Goal: Task Accomplishment & Management: Manage account settings

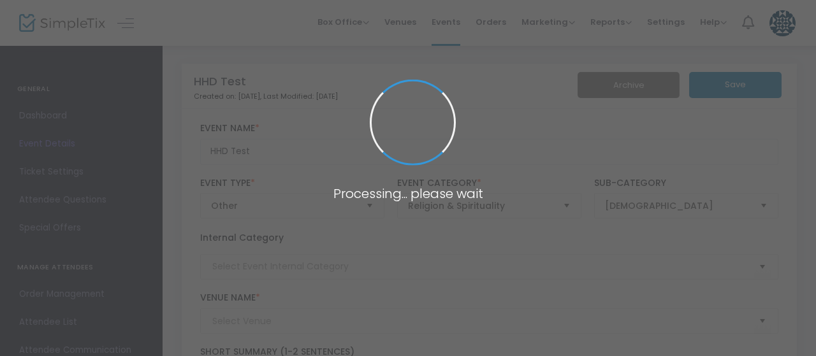
type input "Temple Israel"
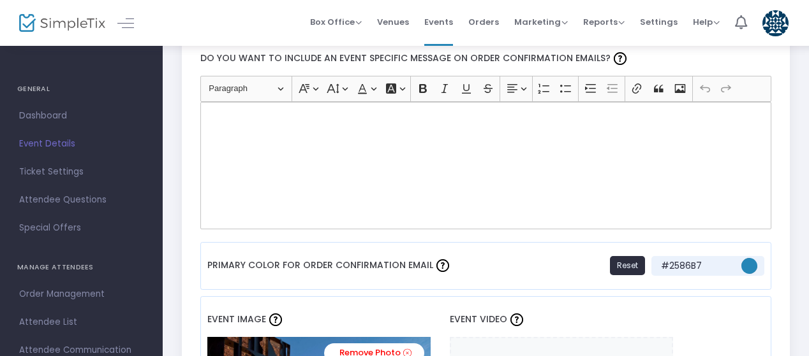
scroll to position [1057, 0]
